Goal: Transaction & Acquisition: Purchase product/service

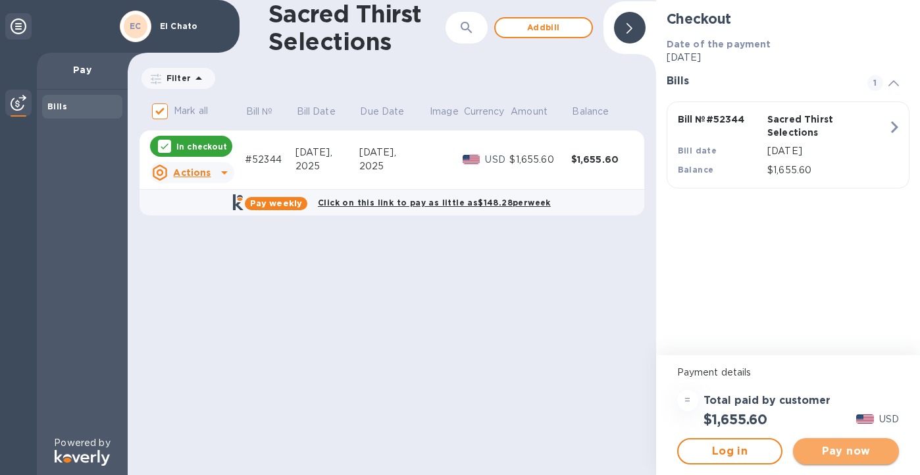
click at [845, 449] on span "Pay now" at bounding box center [846, 451] width 85 height 16
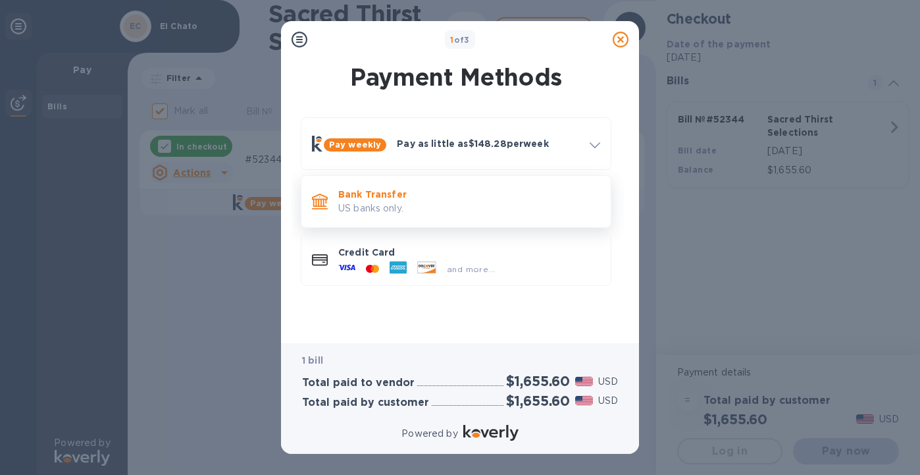
click at [454, 193] on p "Bank Transfer" at bounding box center [469, 194] width 262 height 13
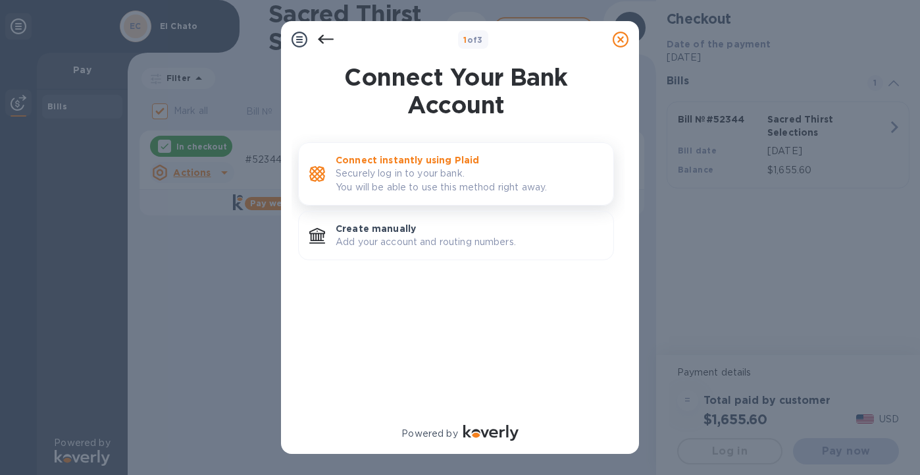
click at [444, 169] on p "Securely log in to your bank. You will be able to use this method right away." at bounding box center [469, 181] width 267 height 28
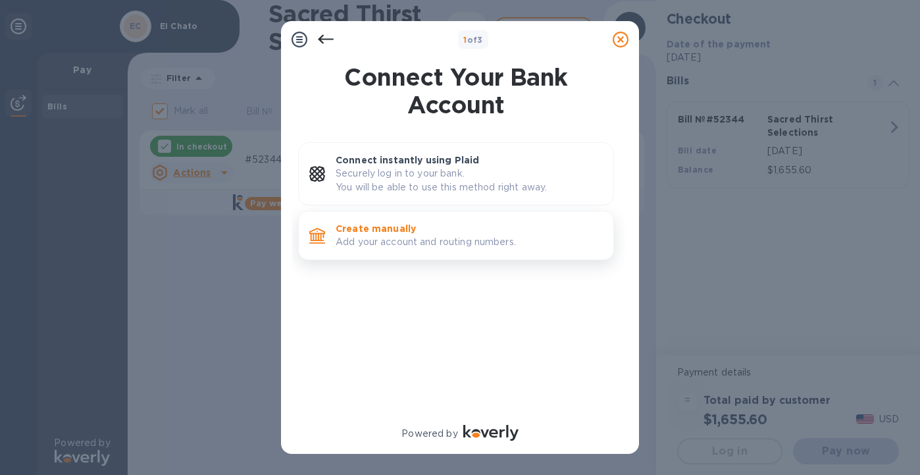
click at [392, 236] on p "Add your account and routing numbers." at bounding box center [469, 242] width 267 height 14
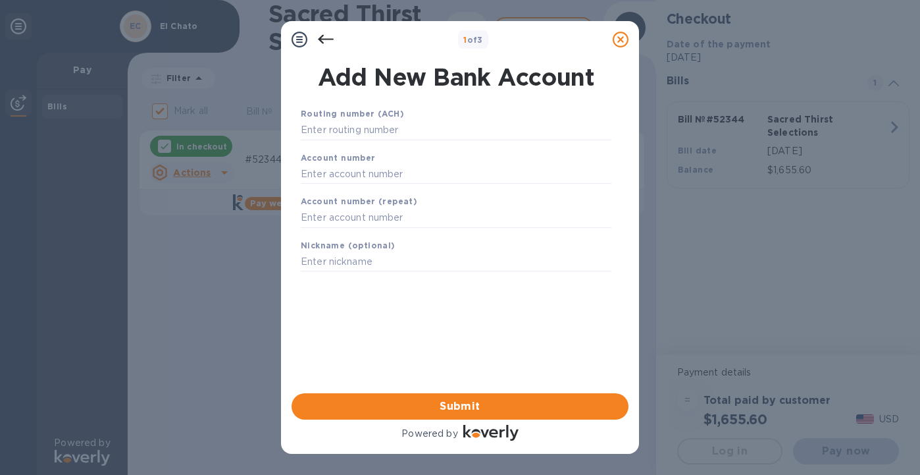
click at [357, 141] on div "Routing number (ACH)" at bounding box center [456, 123] width 321 height 44
click at [357, 135] on input "text" at bounding box center [456, 130] width 311 height 20
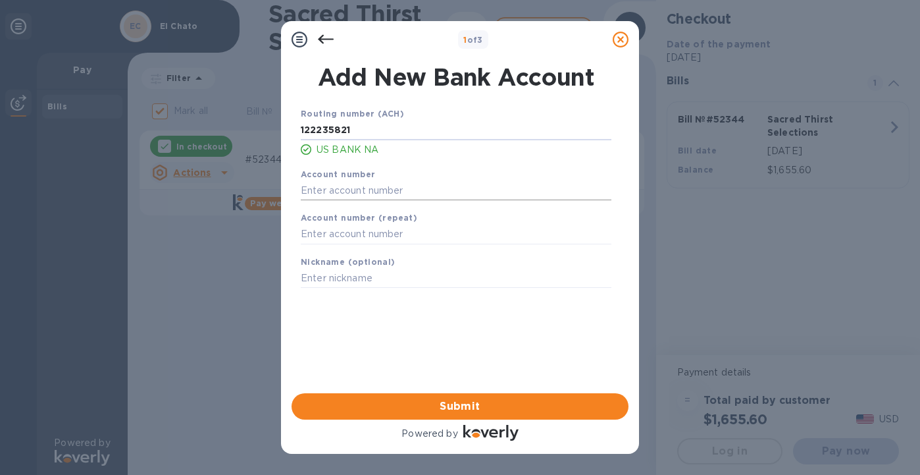
type input "122235821"
click at [344, 192] on input "text" at bounding box center [456, 190] width 311 height 20
type input "157534083157"
click at [338, 236] on input "text" at bounding box center [456, 234] width 311 height 20
type input "157534083157"
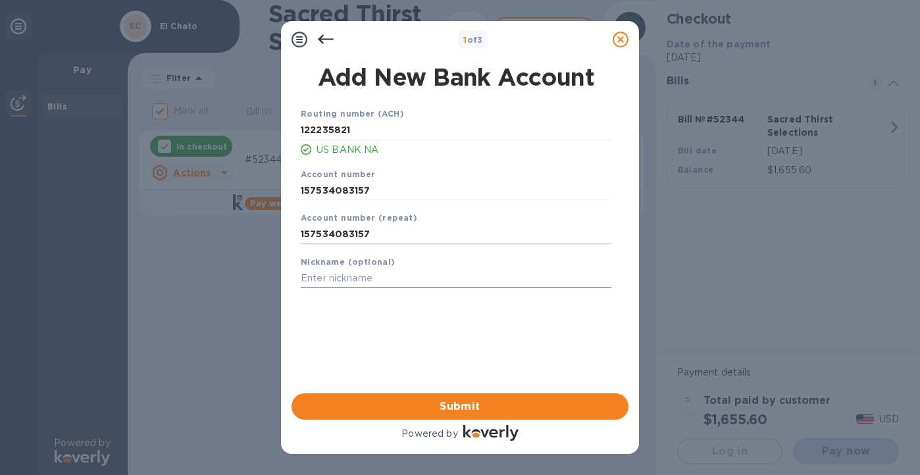
click at [334, 284] on input "text" at bounding box center [456, 279] width 311 height 20
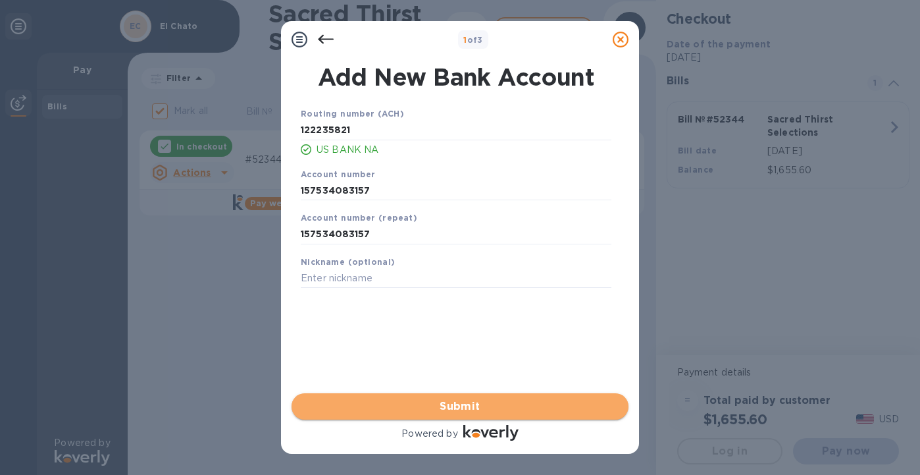
click at [442, 408] on span "Submit" at bounding box center [460, 406] width 316 height 16
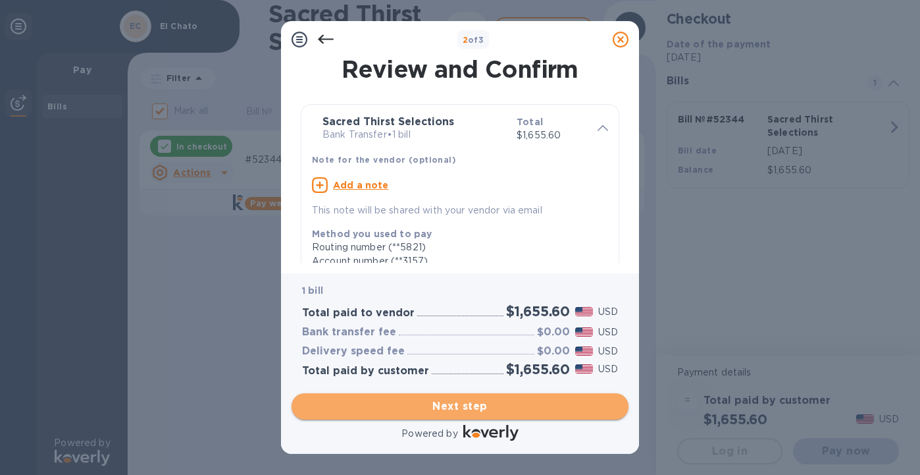
click at [442, 408] on span "Next step" at bounding box center [460, 406] width 316 height 16
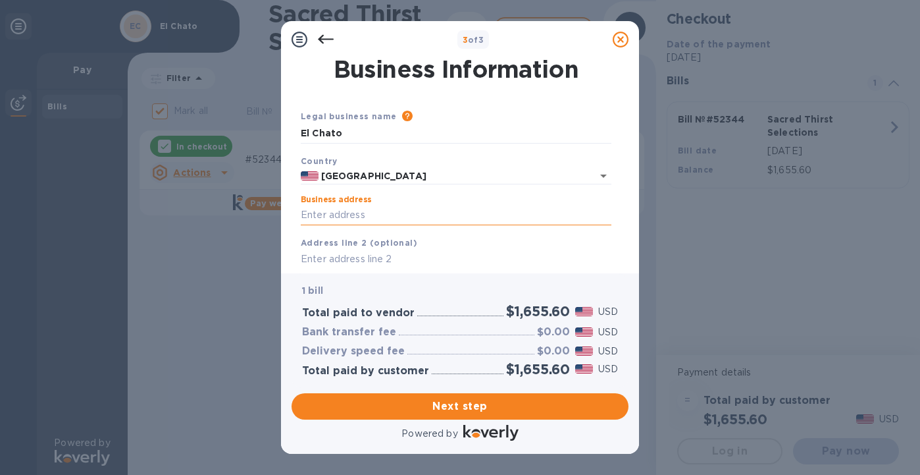
click at [353, 213] on input "Business address" at bounding box center [456, 215] width 311 height 20
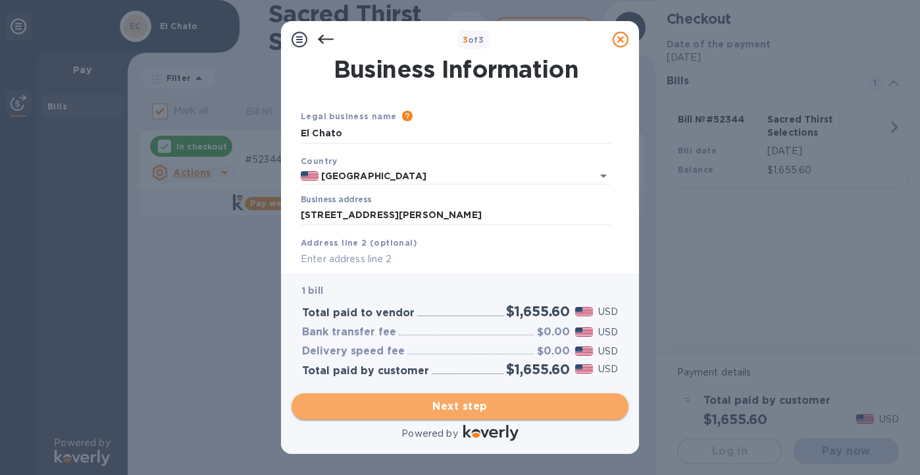
click at [410, 409] on span "Next step" at bounding box center [460, 406] width 316 height 16
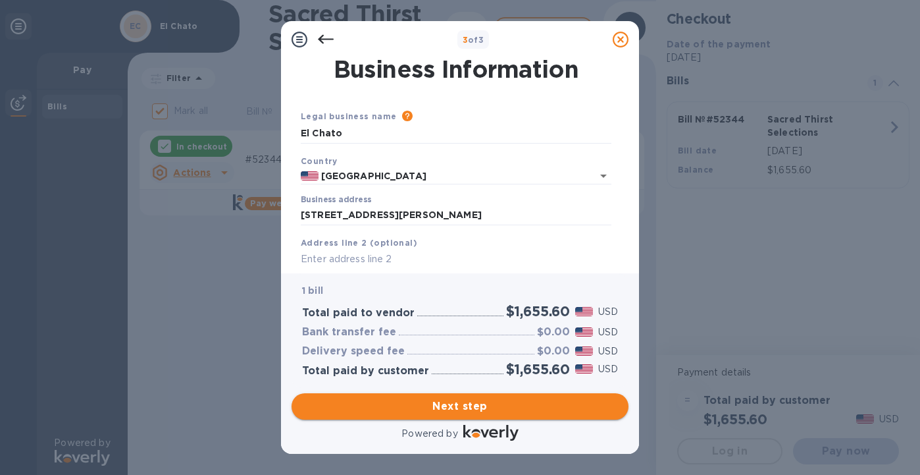
click at [423, 402] on span "Next step" at bounding box center [460, 406] width 316 height 16
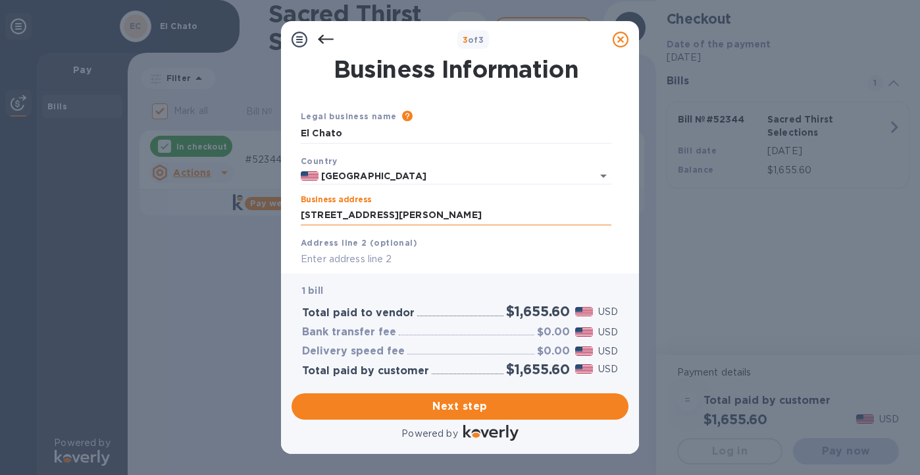
click at [434, 217] on input "2301 Bryant Street" at bounding box center [456, 215] width 311 height 20
type input "2301 Bryant Street"
type input "San Francisco"
type input "CA"
type input "94110"
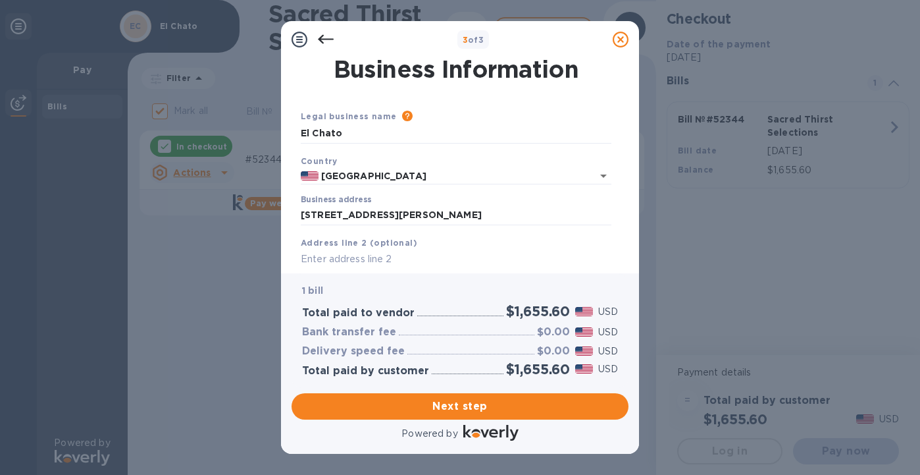
click at [396, 240] on b "Address line 2 (optional)" at bounding box center [359, 243] width 117 height 10
click at [412, 219] on input "2301 Bryant Street" at bounding box center [456, 215] width 311 height 20
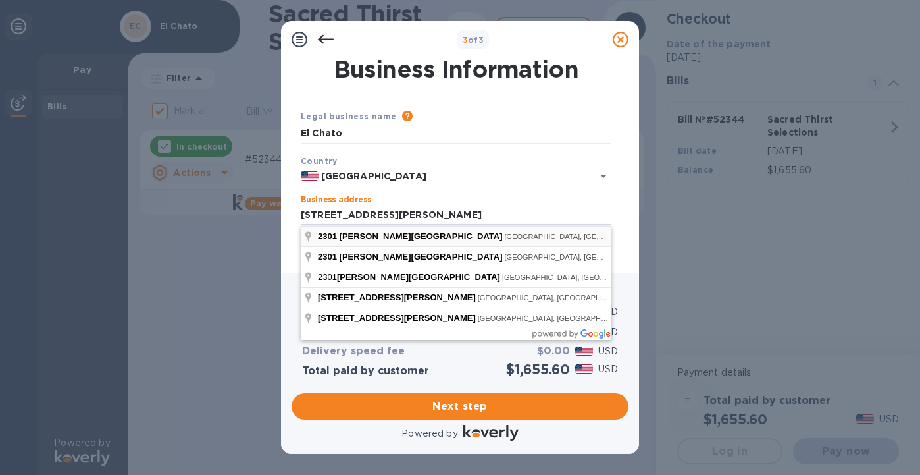
type input "2301 Bryant Street"
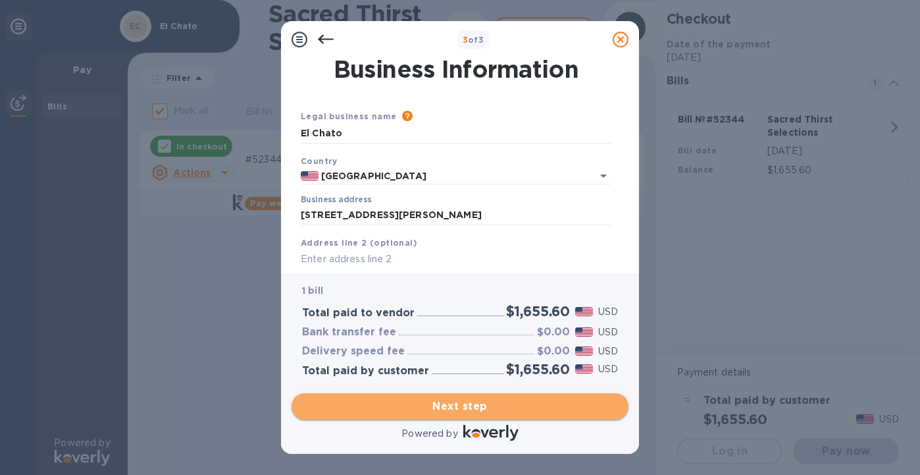
click at [423, 396] on button "Next step" at bounding box center [460, 406] width 337 height 26
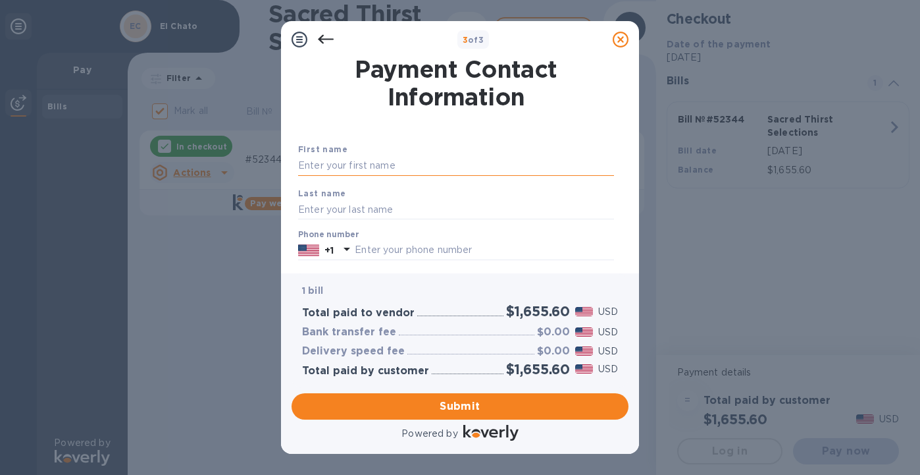
click at [346, 171] on input "text" at bounding box center [456, 166] width 316 height 20
type input "Erin"
type input "Rickenbaker"
type input "5104327260"
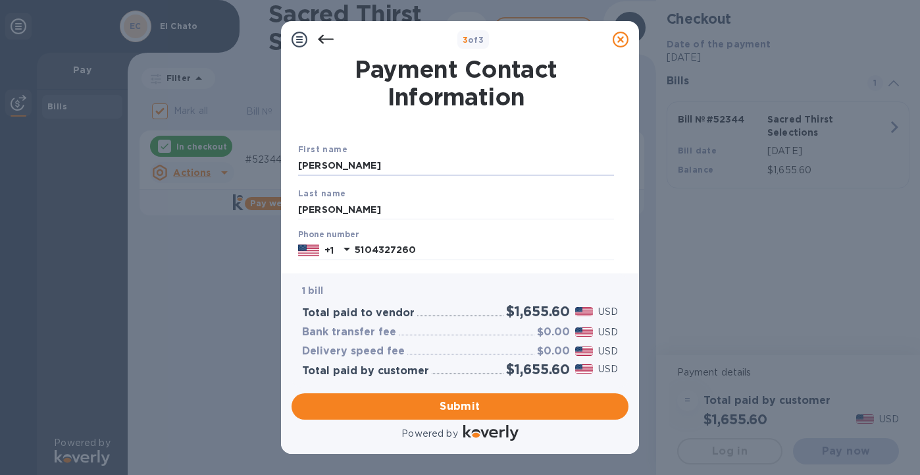
type input "info@elchatosf.com"
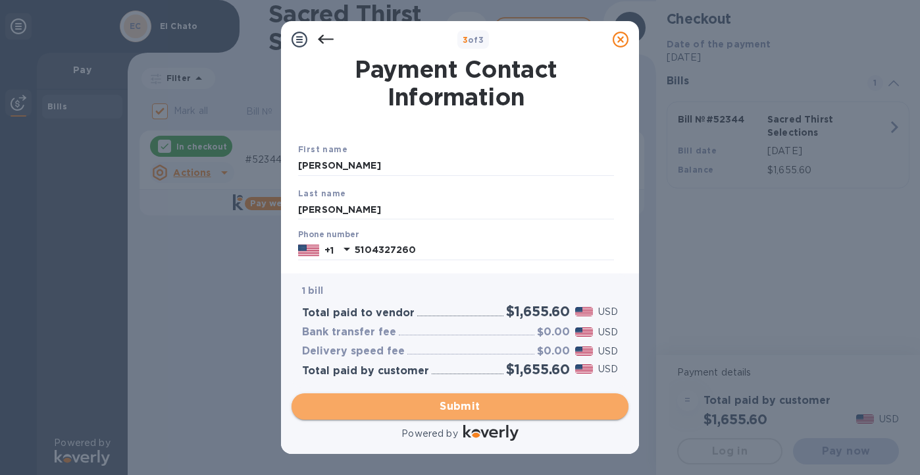
click at [454, 409] on span "Submit" at bounding box center [460, 406] width 316 height 16
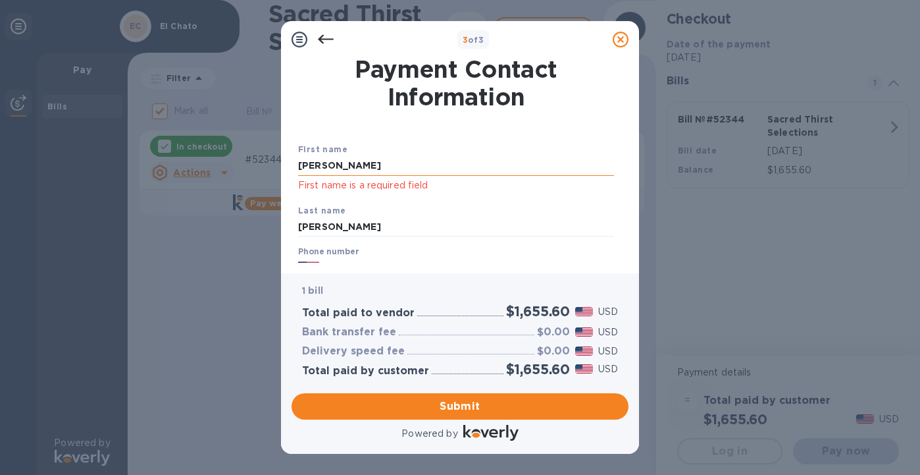
click at [324, 167] on input "Erin" at bounding box center [456, 166] width 316 height 20
type input "E"
type input "Erin"
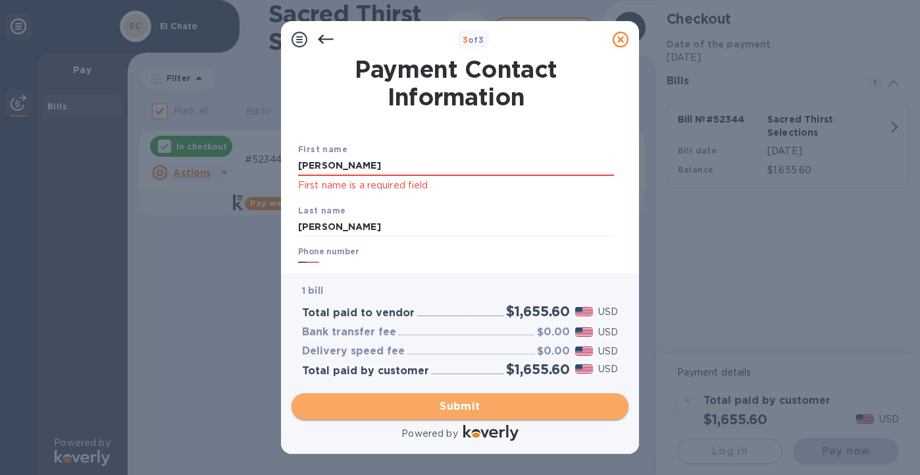
click at [421, 411] on span "Submit" at bounding box center [460, 406] width 316 height 16
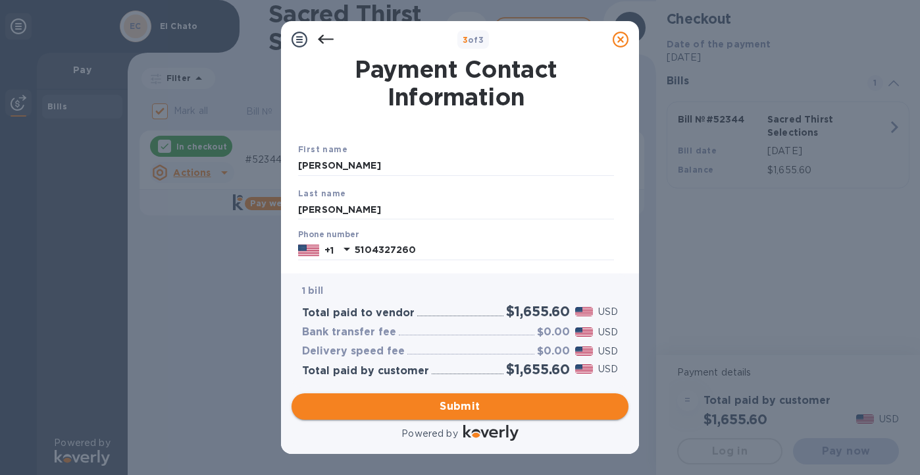
click at [432, 407] on span "Submit" at bounding box center [460, 406] width 316 height 16
click at [388, 203] on input "Rickenbaker" at bounding box center [456, 209] width 316 height 20
click at [390, 207] on input "Rickenbaker" at bounding box center [456, 209] width 316 height 20
type input "R"
type input "Rickenbaker"
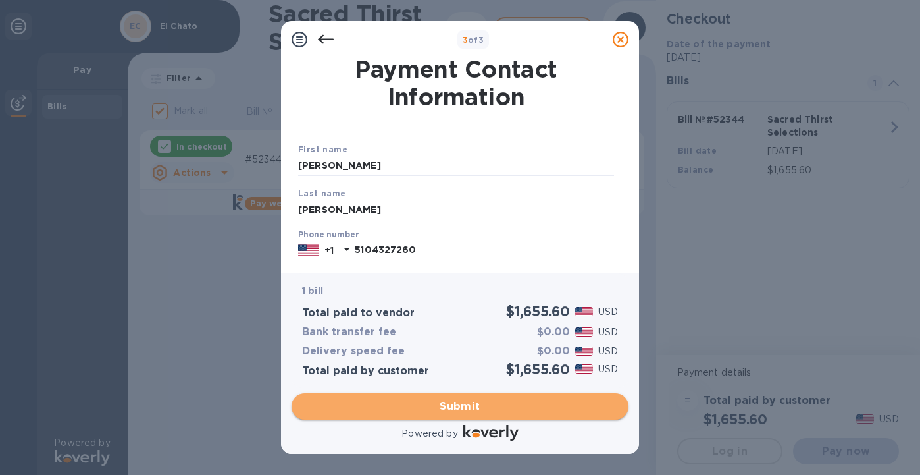
click at [387, 416] on button "Submit" at bounding box center [460, 406] width 337 height 26
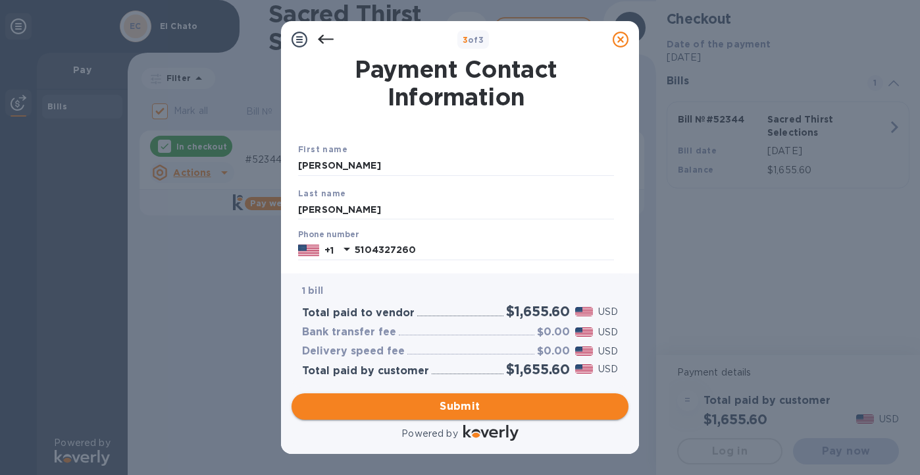
click at [390, 404] on span "Submit" at bounding box center [460, 406] width 316 height 16
click at [452, 249] on input "5104327260" at bounding box center [484, 250] width 259 height 20
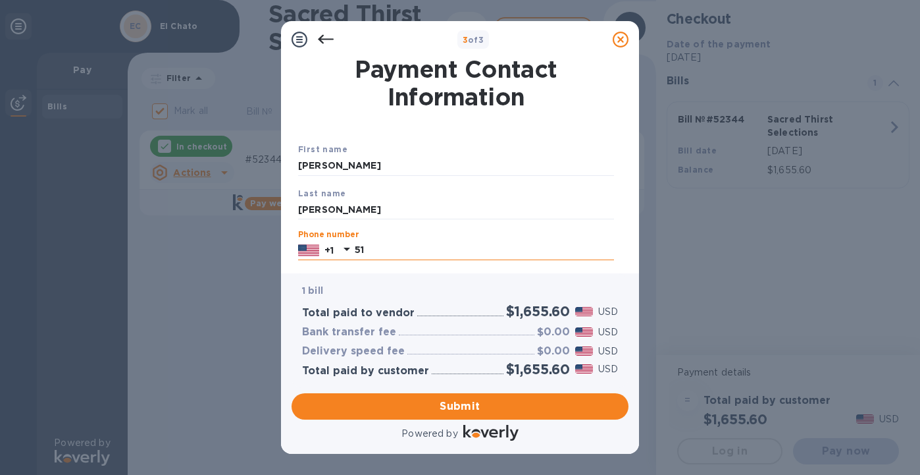
type input "5"
type input "5104327260"
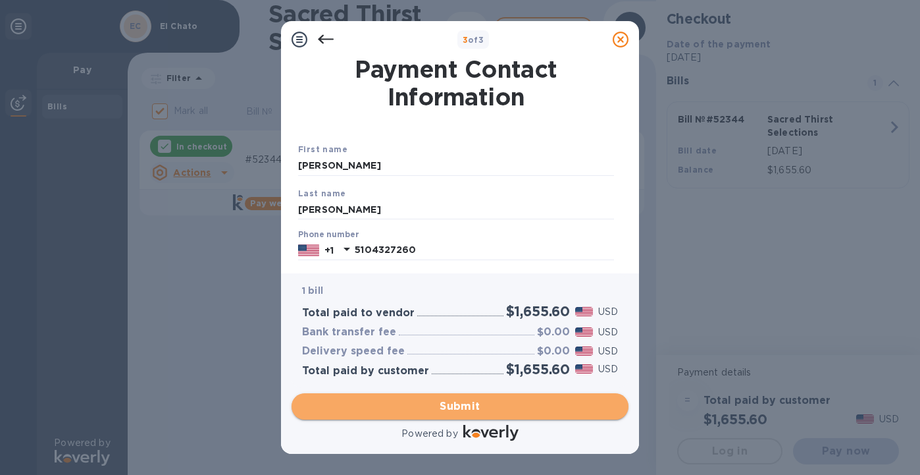
click at [464, 411] on span "Submit" at bounding box center [460, 406] width 316 height 16
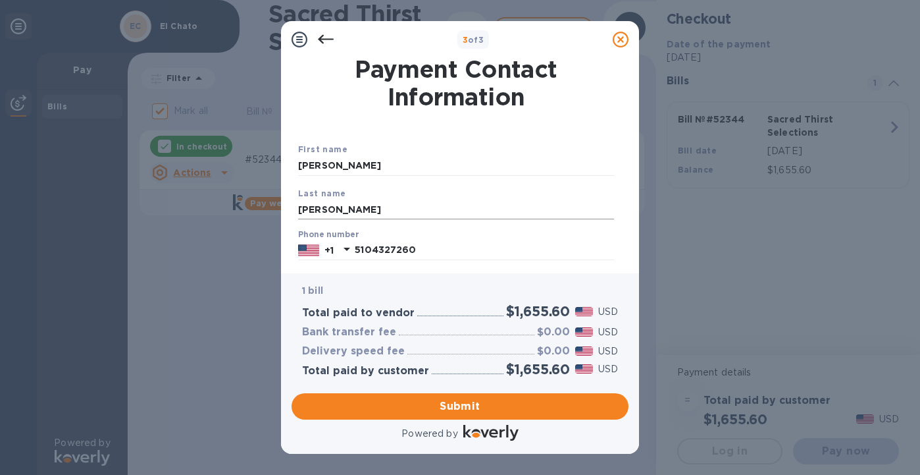
click at [392, 205] on input "Rickenbaker" at bounding box center [456, 209] width 316 height 20
click at [373, 169] on input "Erin" at bounding box center [456, 166] width 316 height 20
type input "E"
type input "Erin"
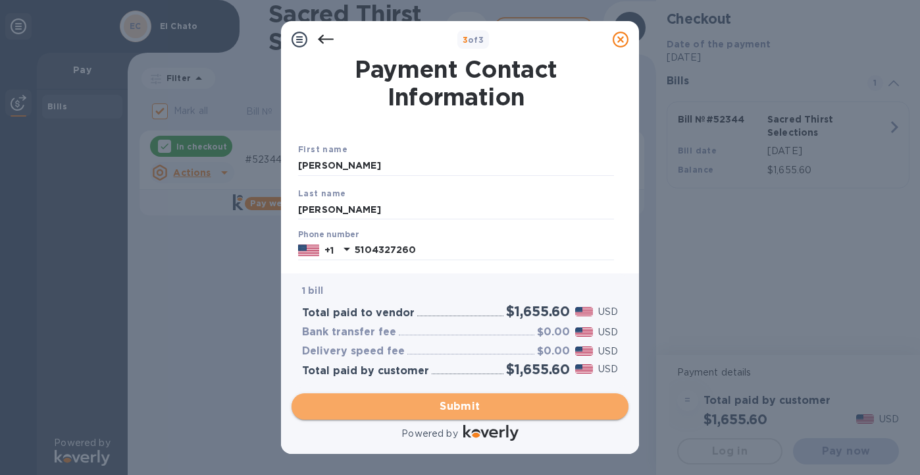
click at [454, 402] on span "Submit" at bounding box center [460, 406] width 316 height 16
click at [467, 404] on span "Submit" at bounding box center [460, 406] width 316 height 16
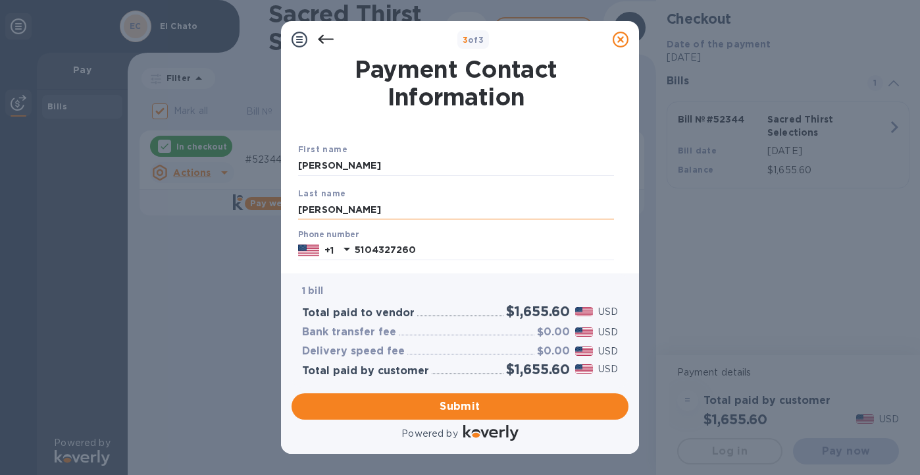
click at [381, 209] on input "Rickenbaker" at bounding box center [456, 209] width 316 height 20
click at [452, 240] on div "Phone number +1 5104327260" at bounding box center [456, 245] width 316 height 30
click at [407, 210] on input "Rickenbaker" at bounding box center [456, 209] width 316 height 20
type input "R"
type input "Rickenbaker"
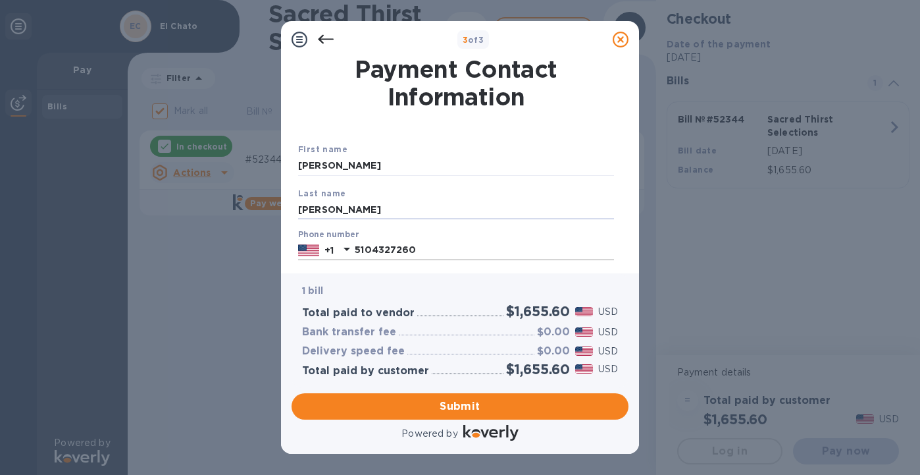
click at [526, 244] on input "5104327260" at bounding box center [484, 250] width 259 height 20
click at [423, 250] on input "5104327260" at bounding box center [484, 250] width 259 height 20
type input "5"
click at [350, 249] on icon at bounding box center [347, 249] width 16 height 16
click at [369, 251] on input "text" at bounding box center [484, 250] width 259 height 20
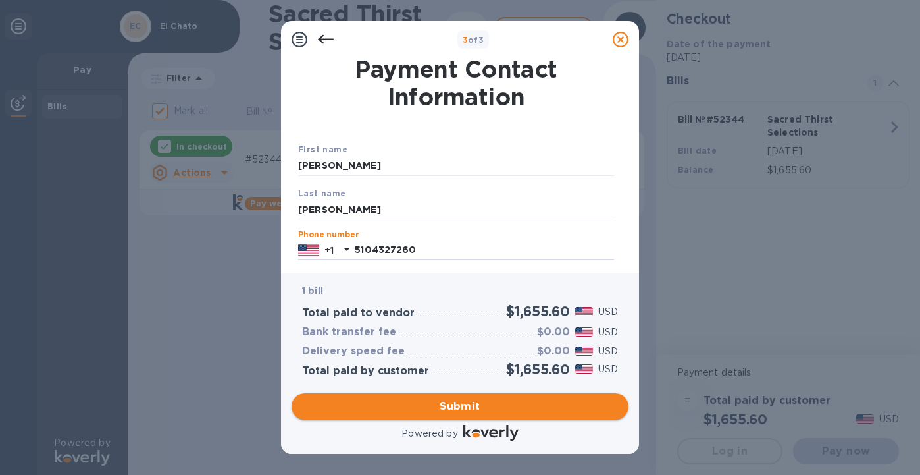
click at [458, 400] on span "Submit" at bounding box center [460, 406] width 316 height 16
click at [429, 249] on input "5104327260" at bounding box center [484, 250] width 259 height 20
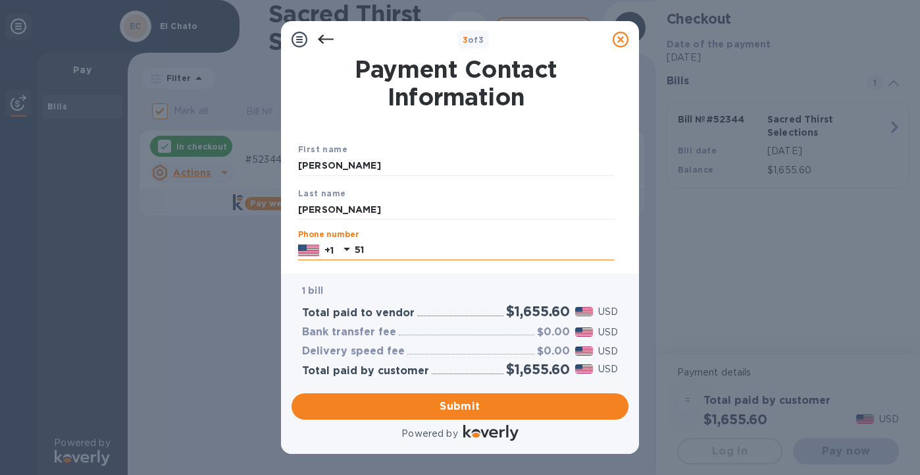
type input "5"
click at [350, 248] on icon at bounding box center [347, 249] width 16 height 16
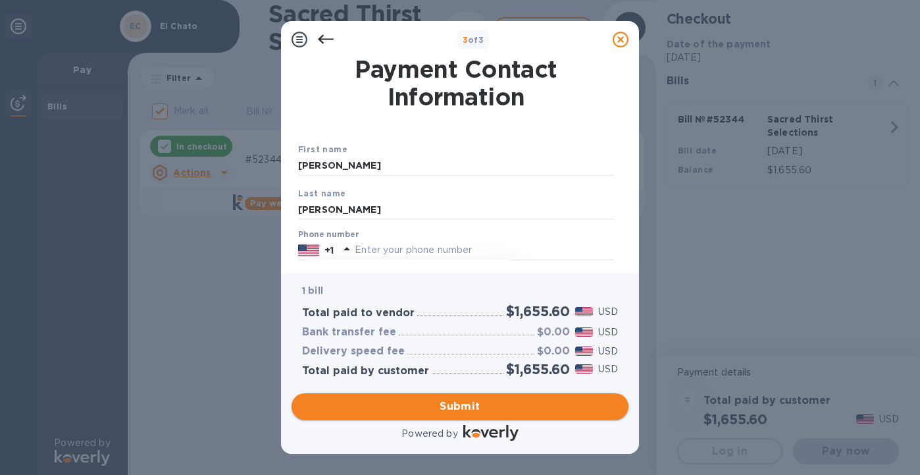
click at [429, 399] on span "Submit" at bounding box center [460, 406] width 316 height 16
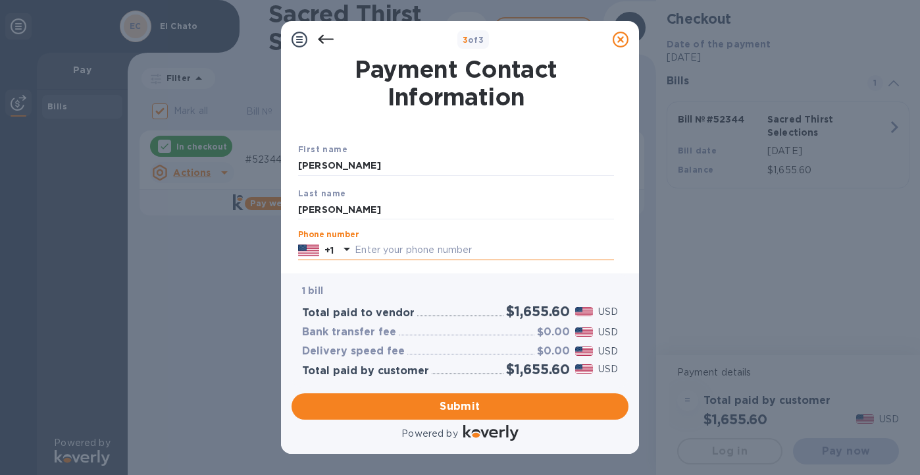
click at [379, 253] on input "text" at bounding box center [484, 250] width 259 height 20
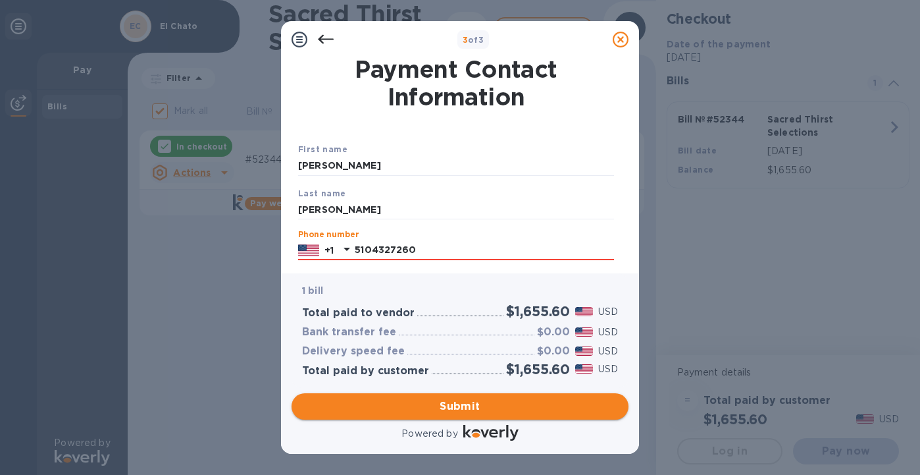
type input "5104327260"
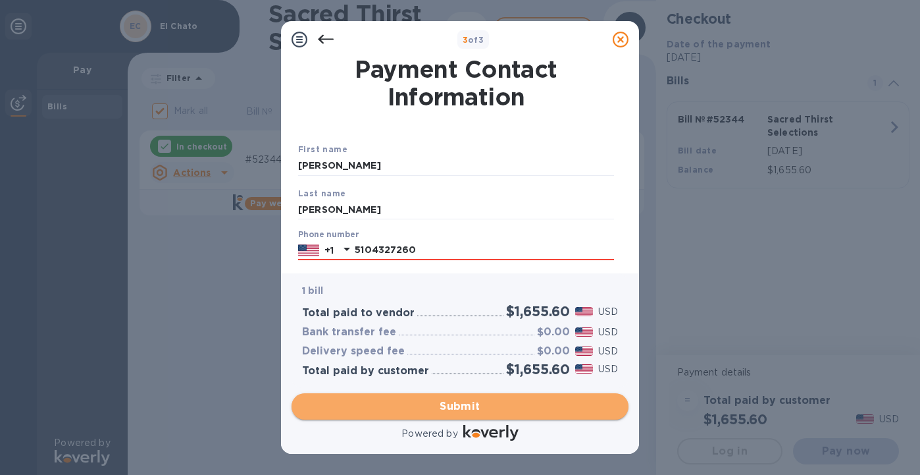
click at [439, 401] on span "Submit" at bounding box center [460, 406] width 316 height 16
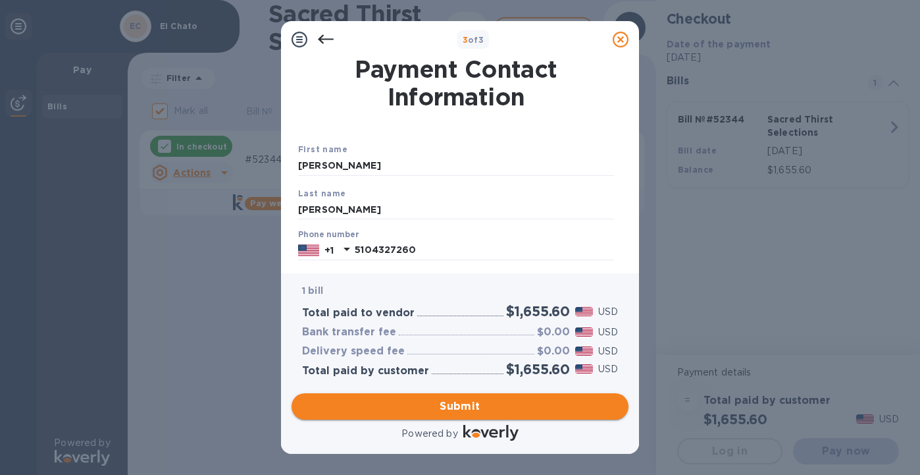
click at [439, 400] on span "Submit" at bounding box center [460, 406] width 316 height 16
click at [430, 255] on input "5104327260" at bounding box center [484, 250] width 259 height 20
click at [400, 213] on input "Rickenbaker" at bounding box center [456, 209] width 316 height 20
click at [392, 323] on div "Bank transfer fee" at bounding box center [349, 332] width 99 height 18
click at [321, 296] on b "1 bill" at bounding box center [312, 290] width 21 height 11
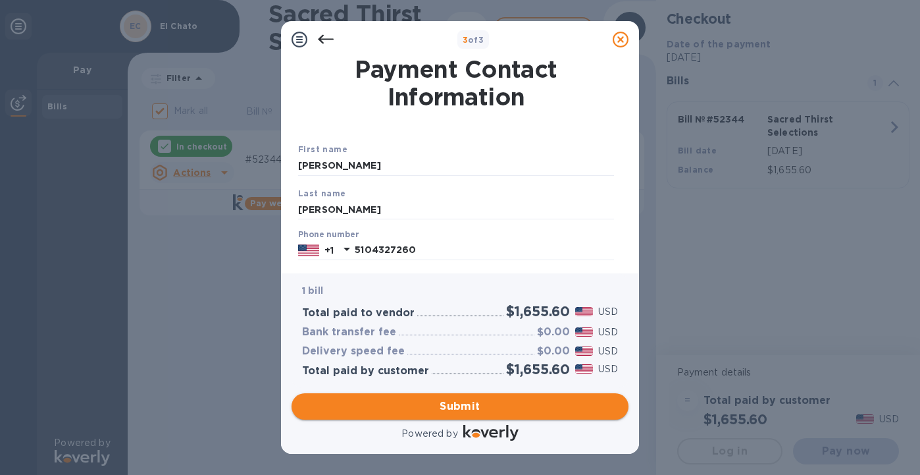
click at [457, 401] on span "Submit" at bounding box center [460, 406] width 316 height 16
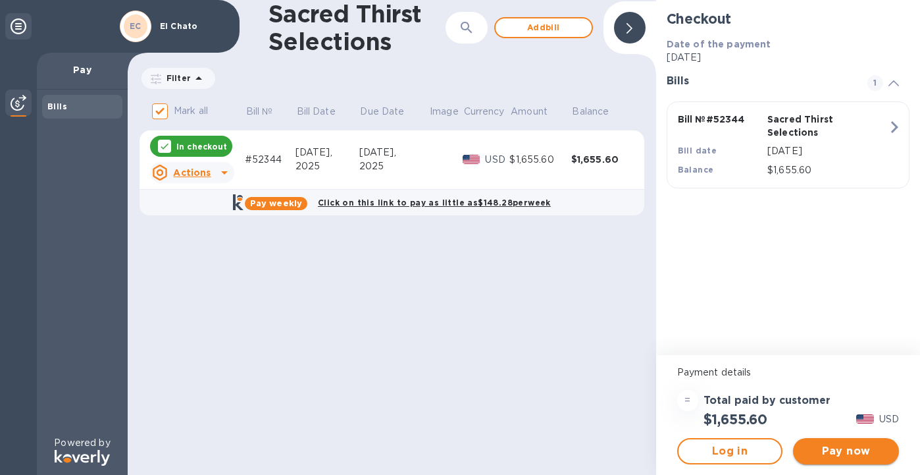
click at [839, 454] on span "Pay now" at bounding box center [846, 451] width 85 height 16
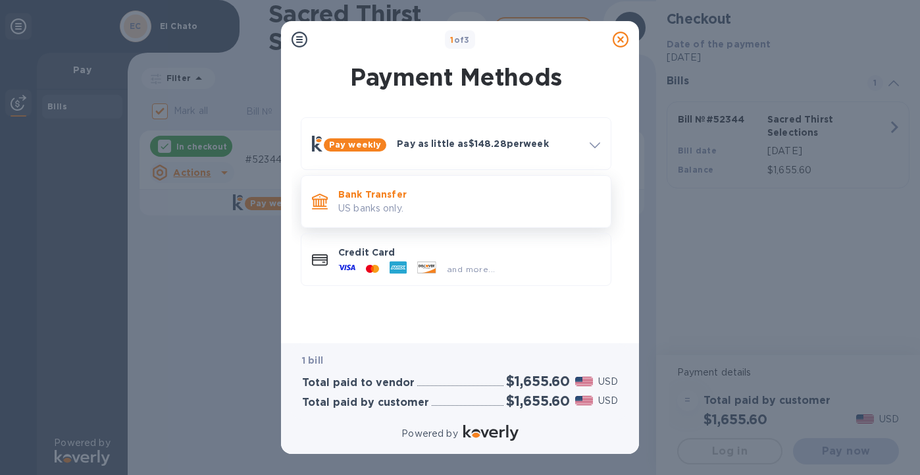
click at [427, 201] on p "US banks only." at bounding box center [469, 208] width 262 height 14
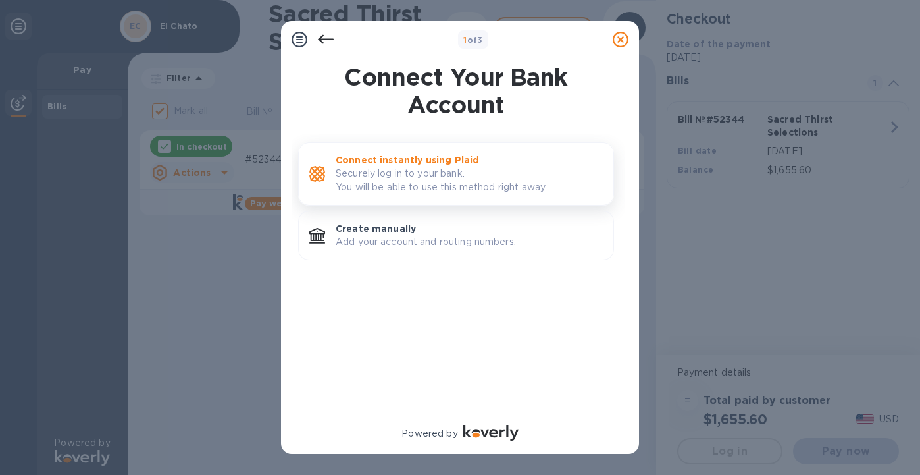
click at [420, 157] on p "Connect instantly using Plaid" at bounding box center [469, 159] width 267 height 13
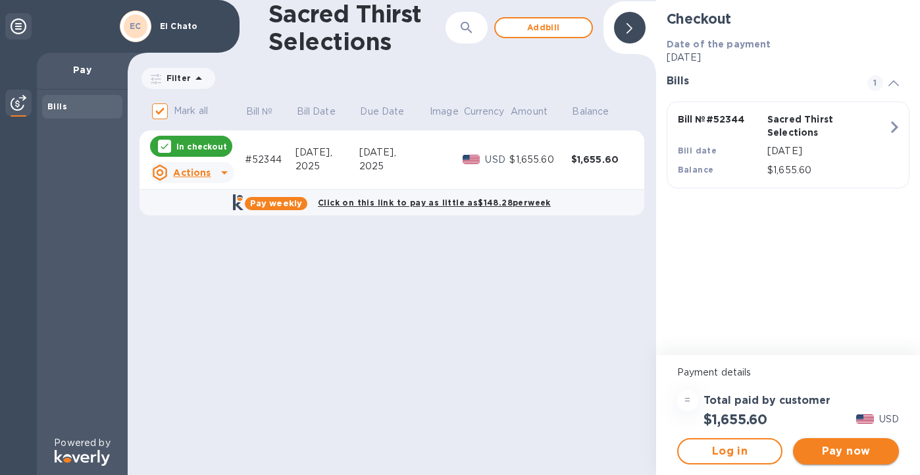
click at [845, 452] on span "Pay now" at bounding box center [846, 451] width 85 height 16
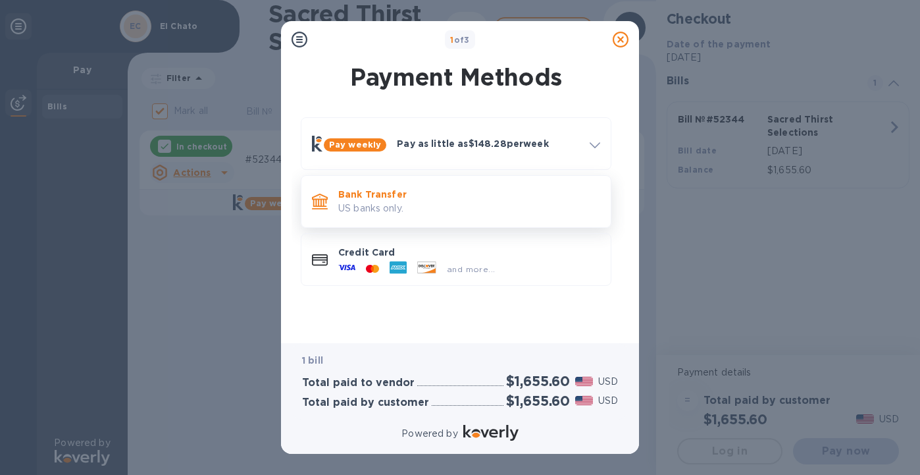
click at [414, 201] on p "US banks only." at bounding box center [469, 208] width 262 height 14
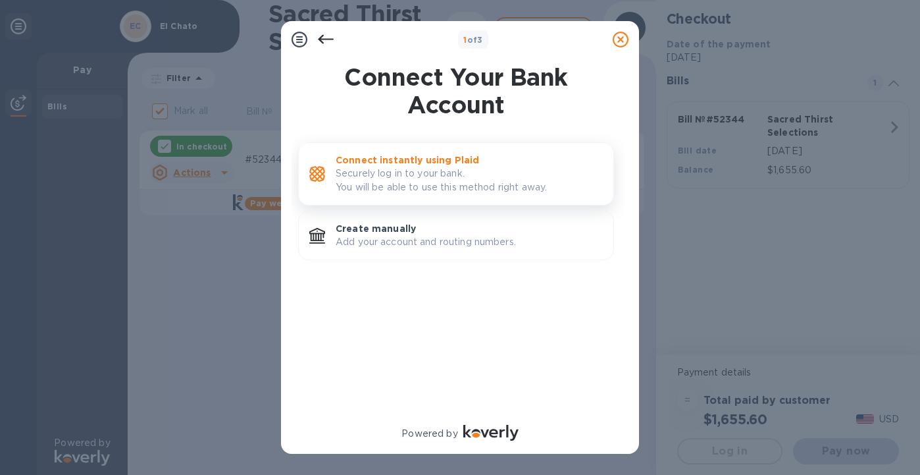
click at [417, 170] on p "Securely log in to your bank. You will be able to use this method right away." at bounding box center [469, 181] width 267 height 28
